Goal: Book appointment/travel/reservation

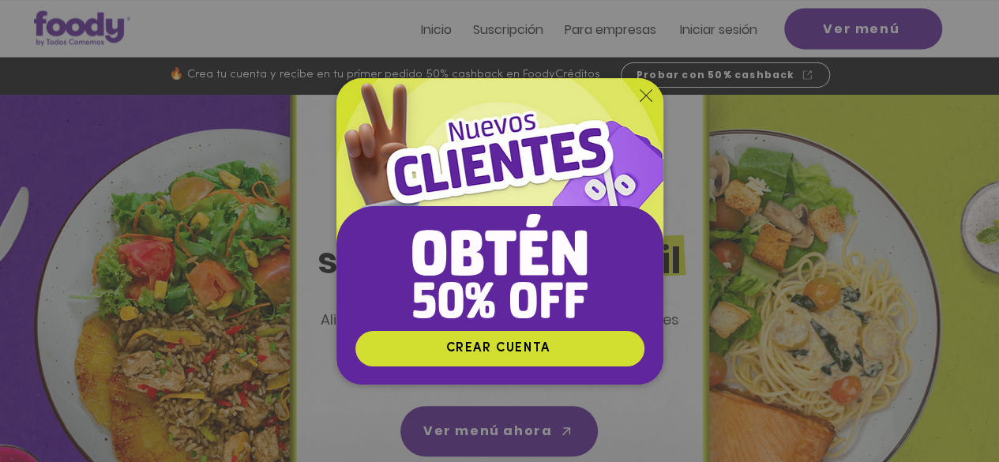
click at [647, 96] on icon "Volver al sitio" at bounding box center [646, 95] width 13 height 13
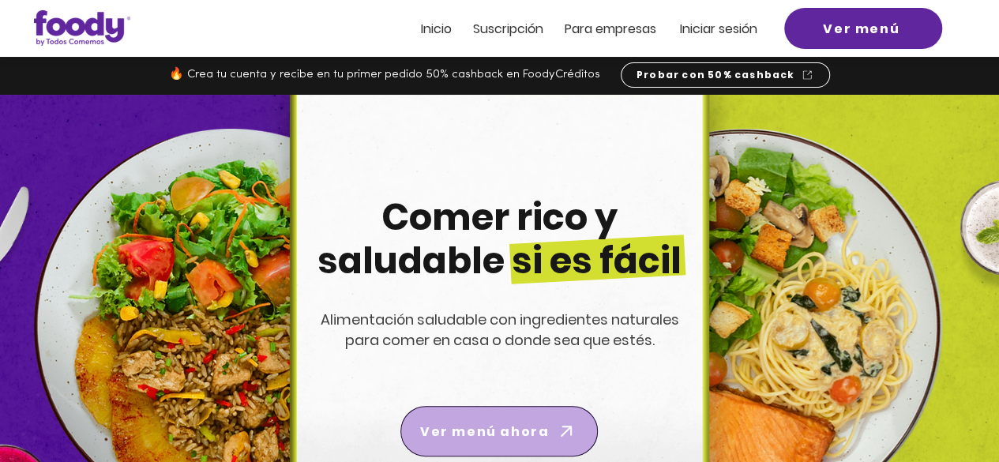
click at [490, 433] on span "Ver menú ahora" at bounding box center [484, 432] width 129 height 20
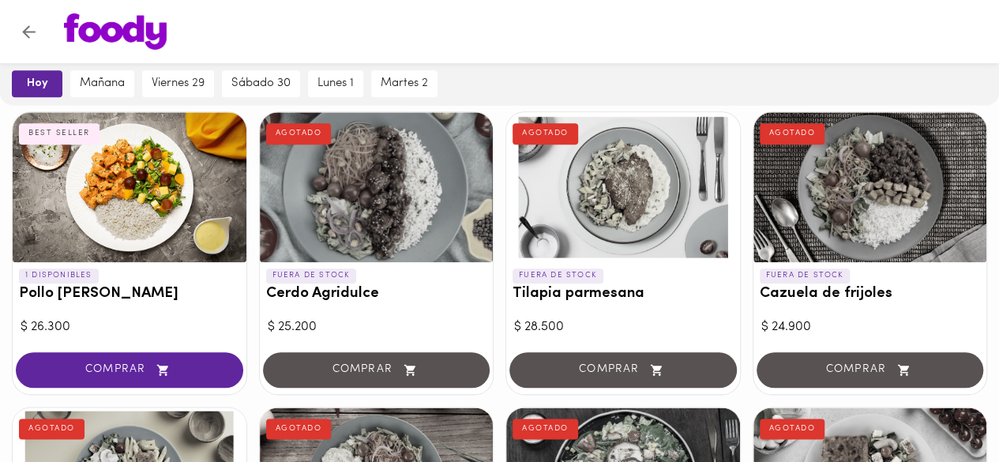
scroll to position [807, 0]
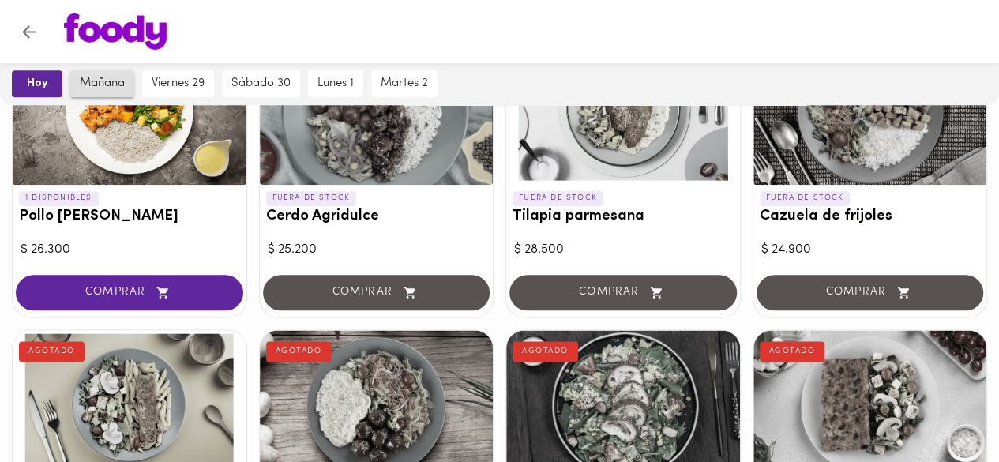
click at [118, 74] on button "mañana" at bounding box center [102, 83] width 64 height 27
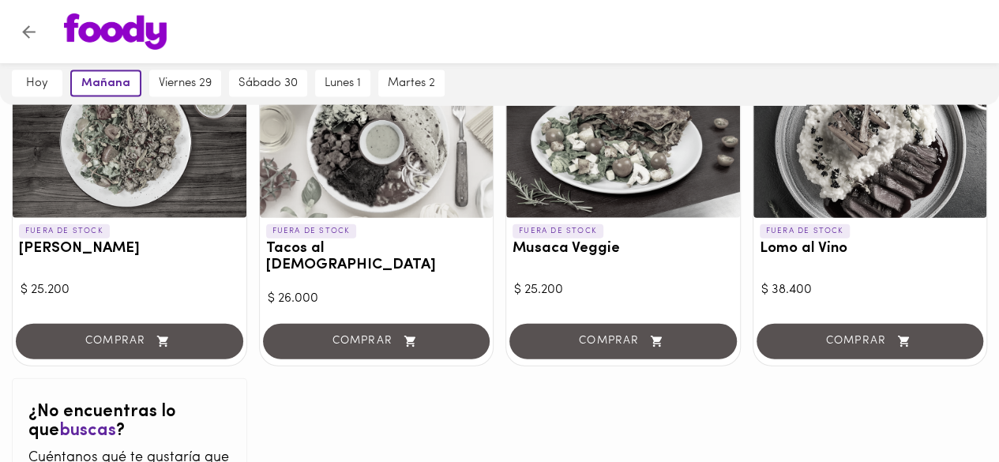
scroll to position [1803, 0]
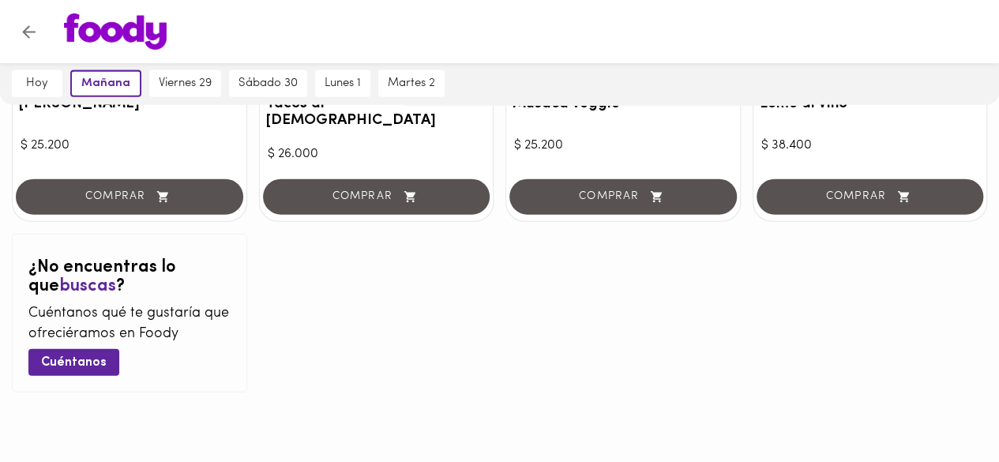
click at [185, 100] on div "viernes 29" at bounding box center [185, 83] width 80 height 43
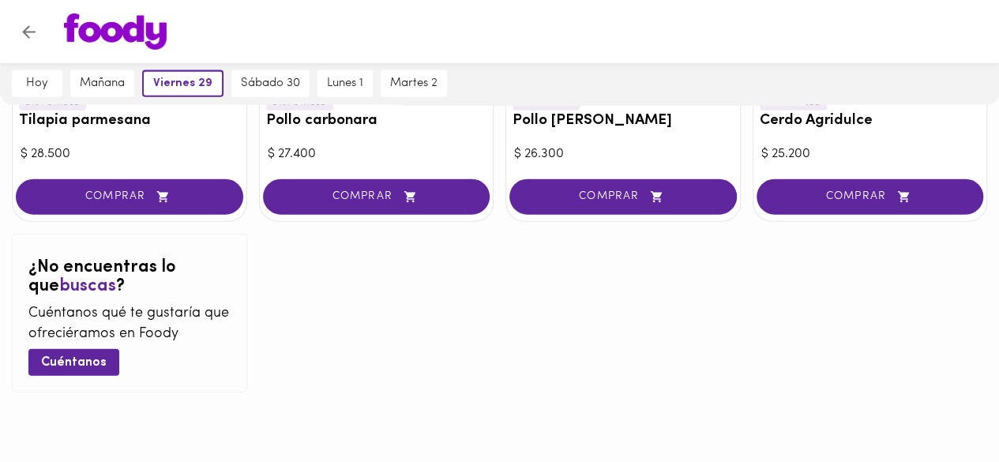
scroll to position [316, 0]
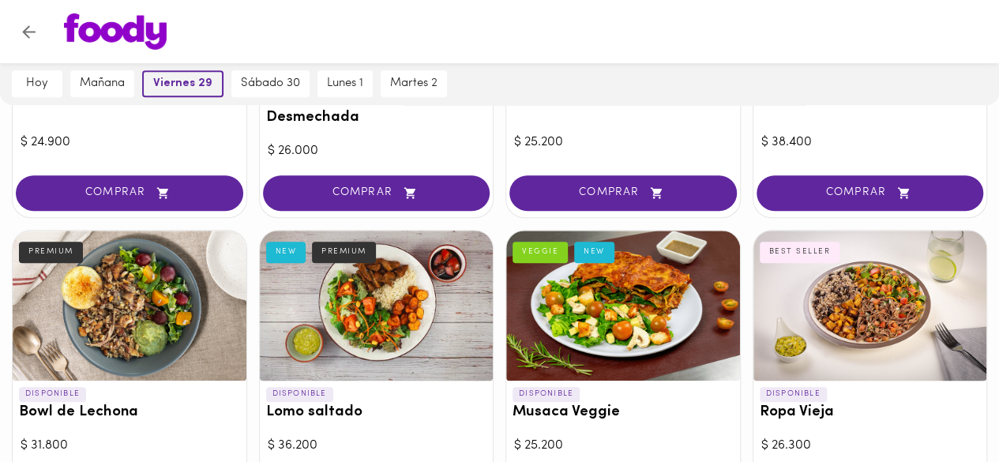
click at [178, 92] on button "viernes 29" at bounding box center [182, 83] width 81 height 27
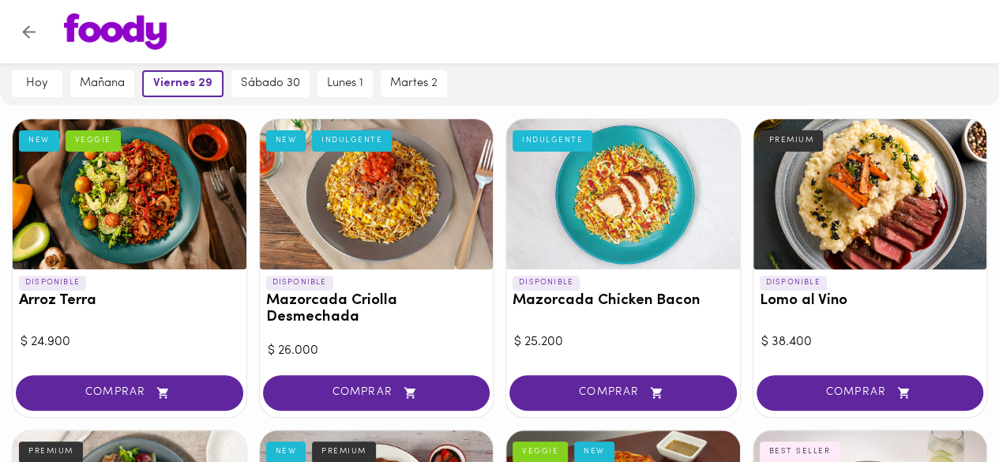
scroll to position [111, 0]
